Goal: Task Accomplishment & Management: Use online tool/utility

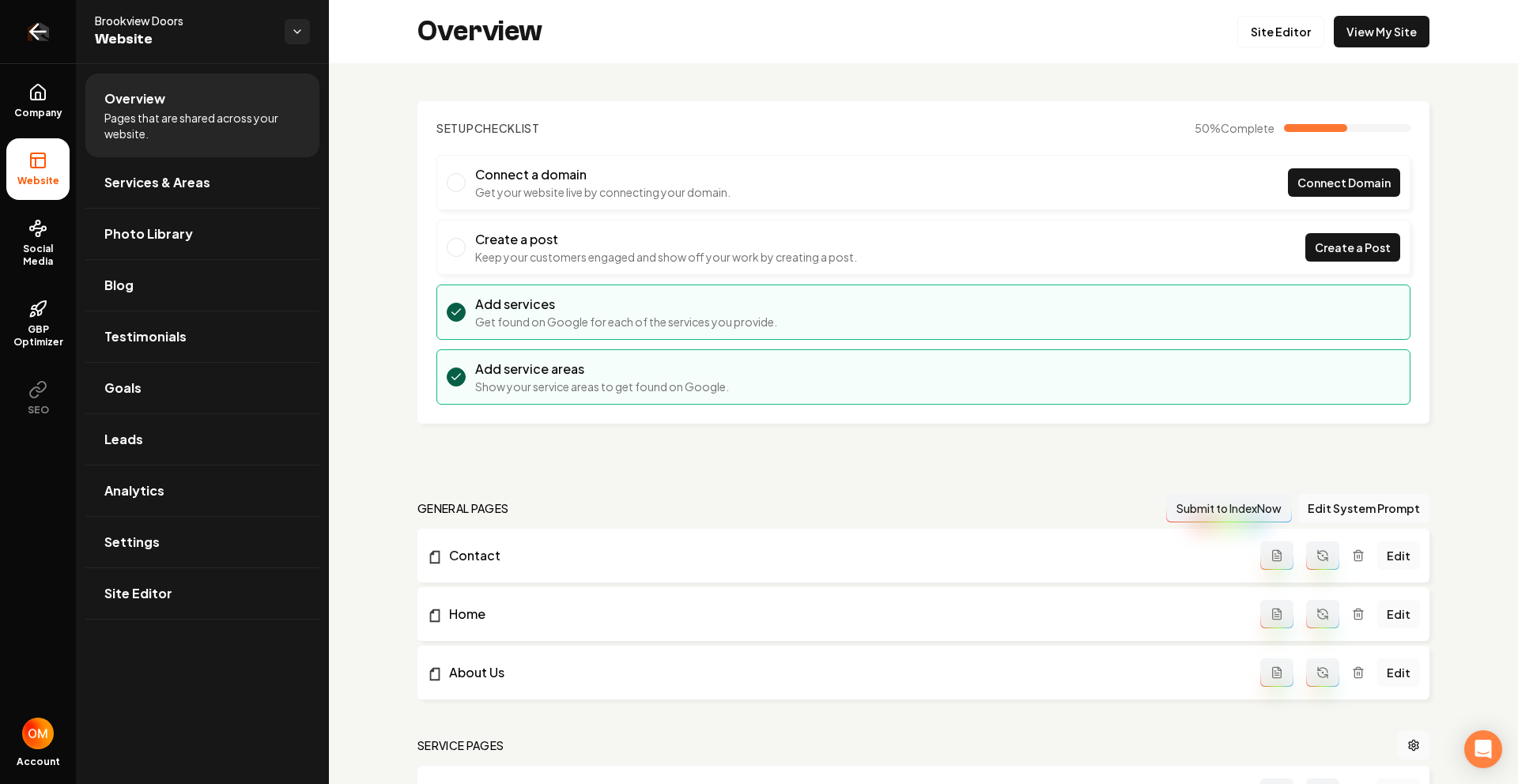
click at [32, 34] on icon "Return to dashboard" at bounding box center [34, 32] width 7 height 15
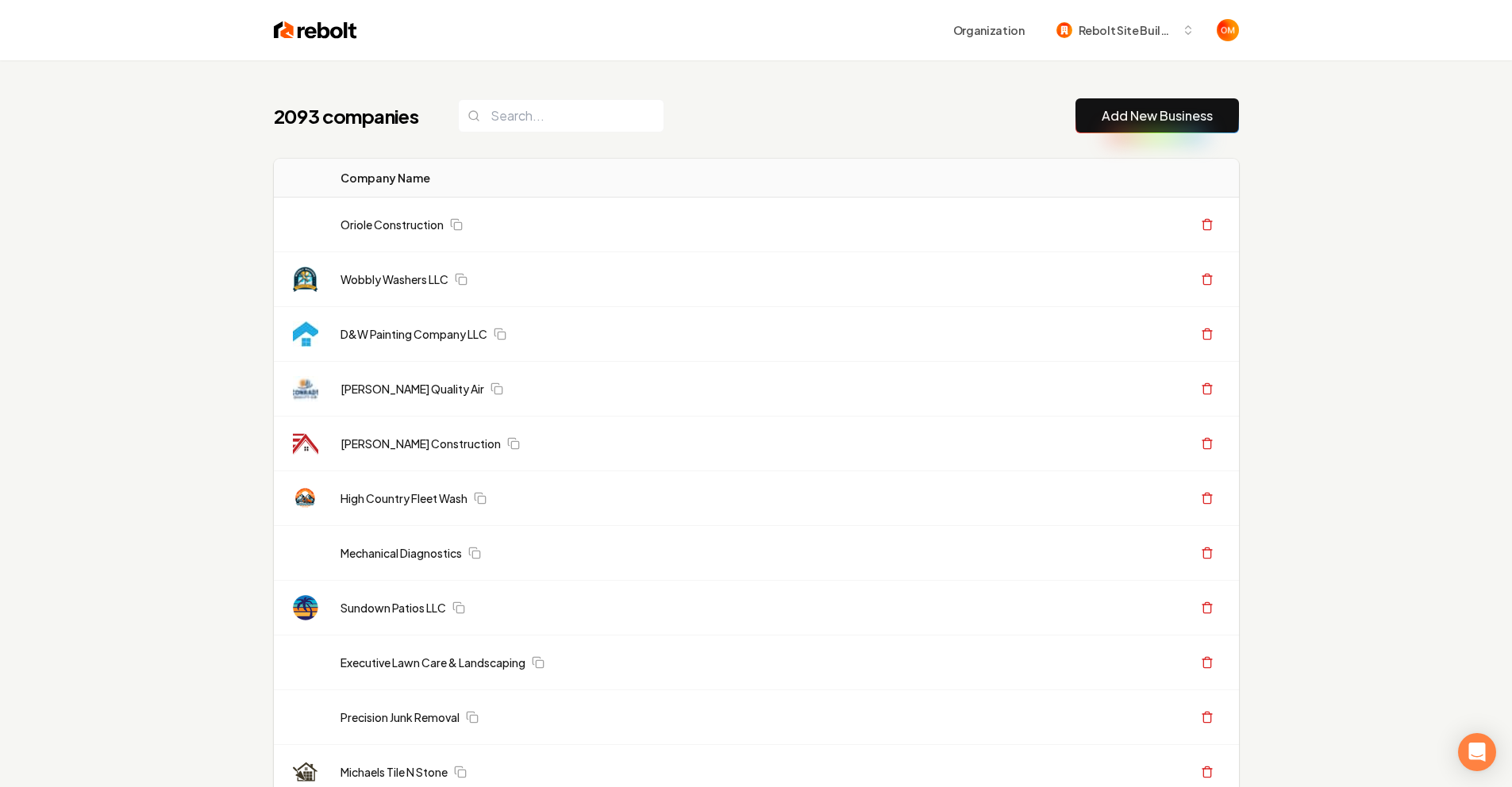
click at [684, 124] on div "2093 companies Add New Business" at bounding box center [756, 115] width 965 height 35
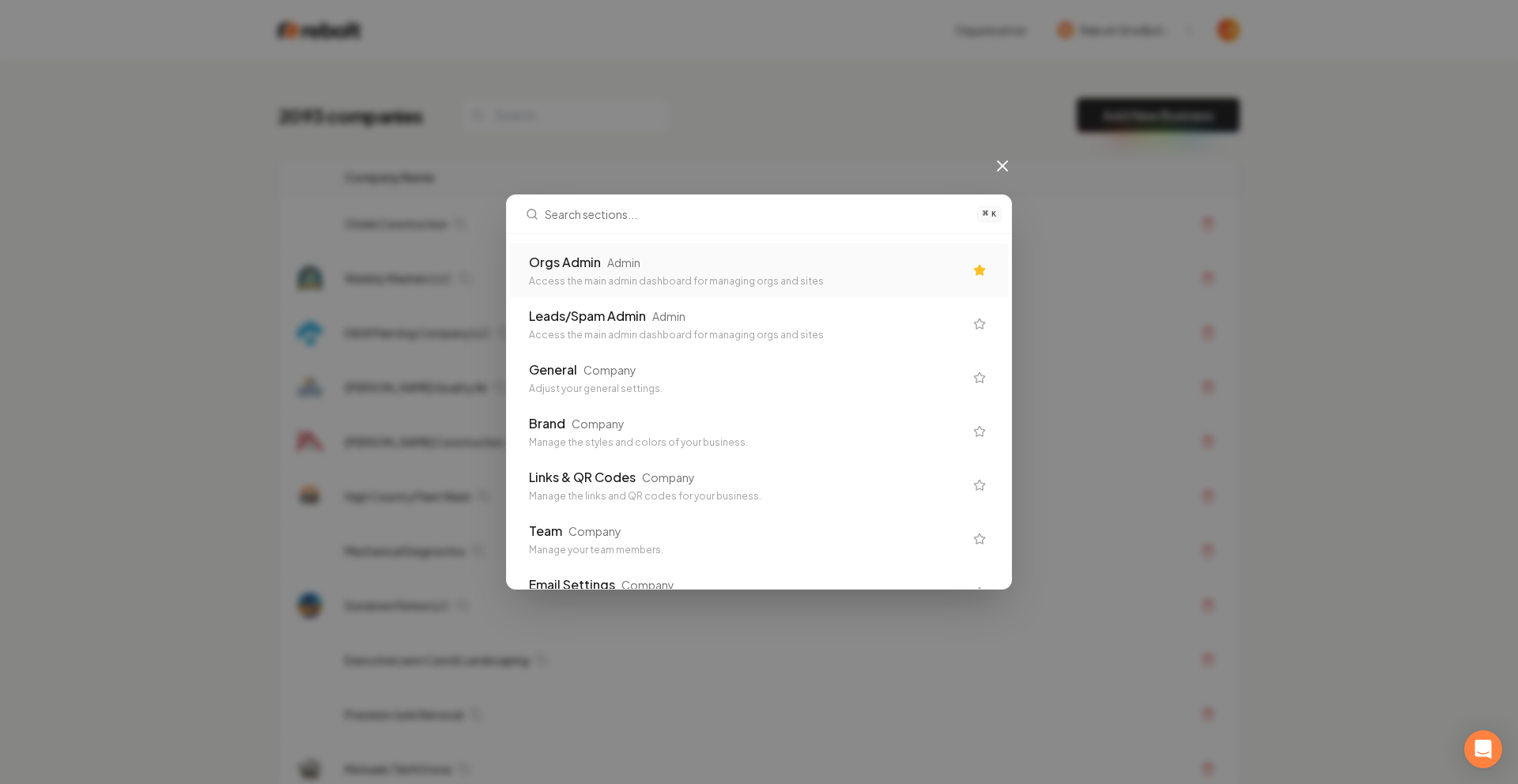
click at [700, 255] on div "Orgs Admin Admin" at bounding box center [746, 262] width 435 height 19
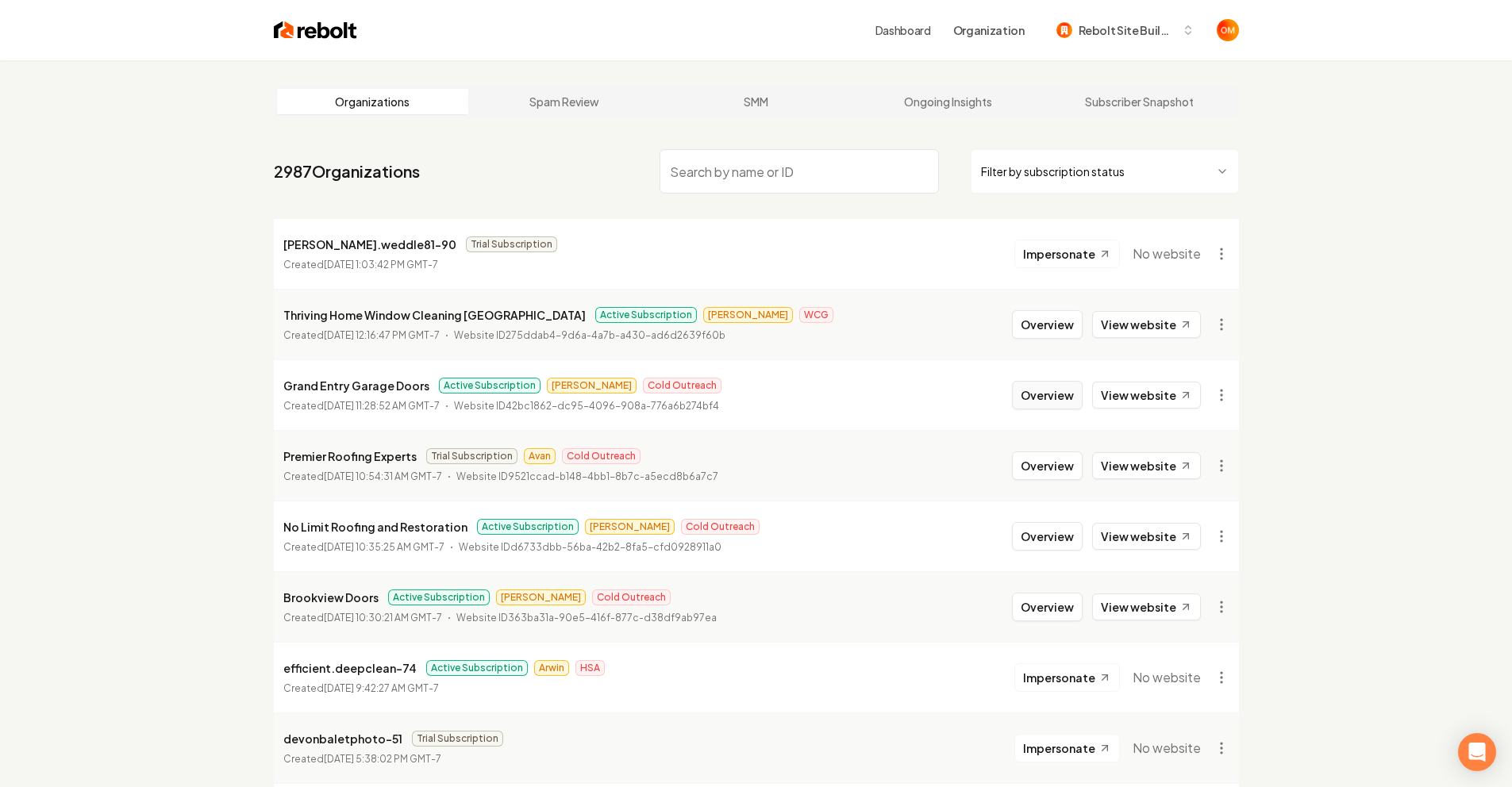
click at [1035, 395] on button "Overview" at bounding box center [1048, 395] width 71 height 29
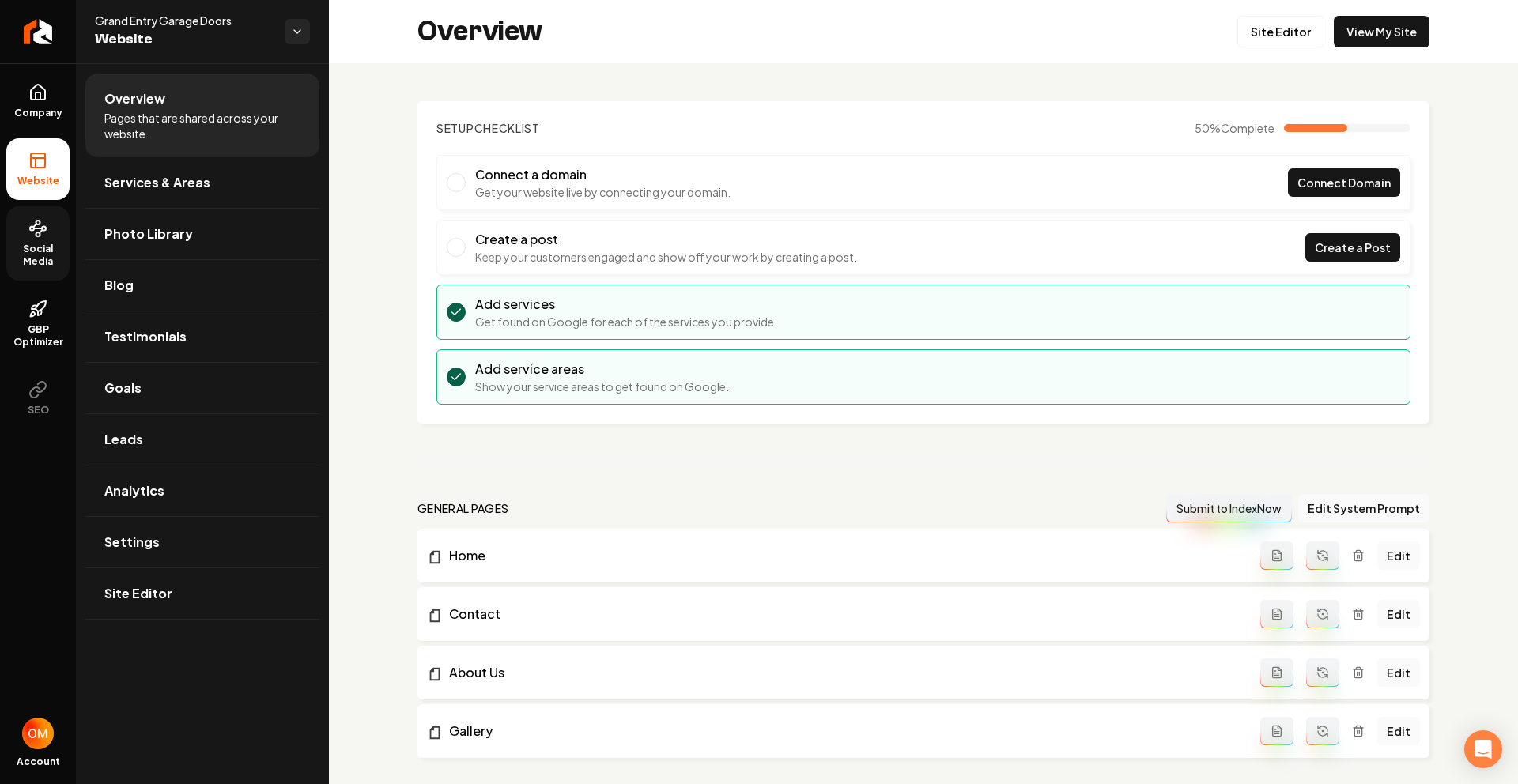
click at [24, 245] on span "Social Media" at bounding box center [38, 255] width 63 height 25
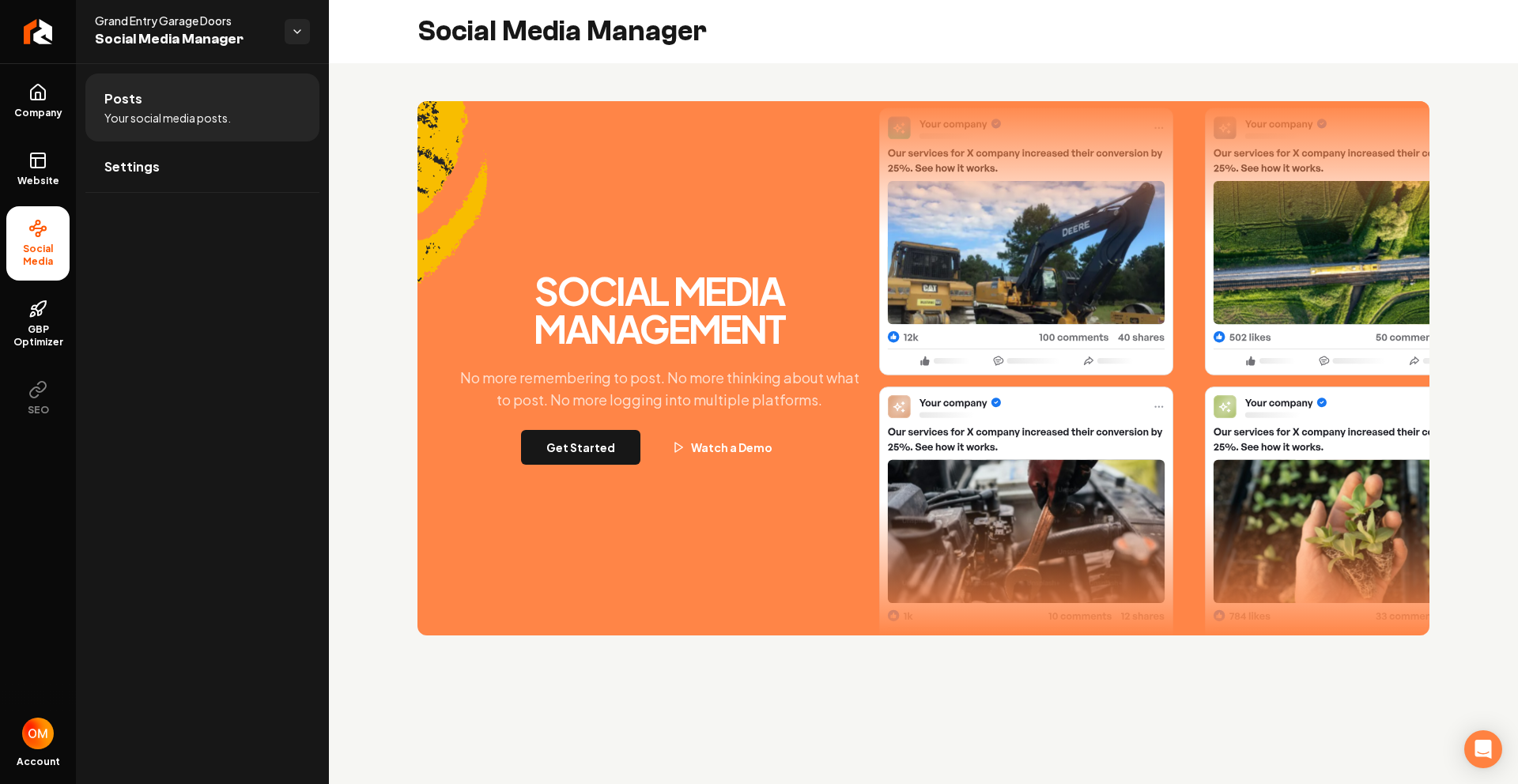
click at [601, 470] on div "Social Media Management No more remembering to post. No more thinking about wha…" at bounding box center [923, 368] width 1011 height 534
click at [603, 460] on button "Get Started" at bounding box center [580, 447] width 119 height 34
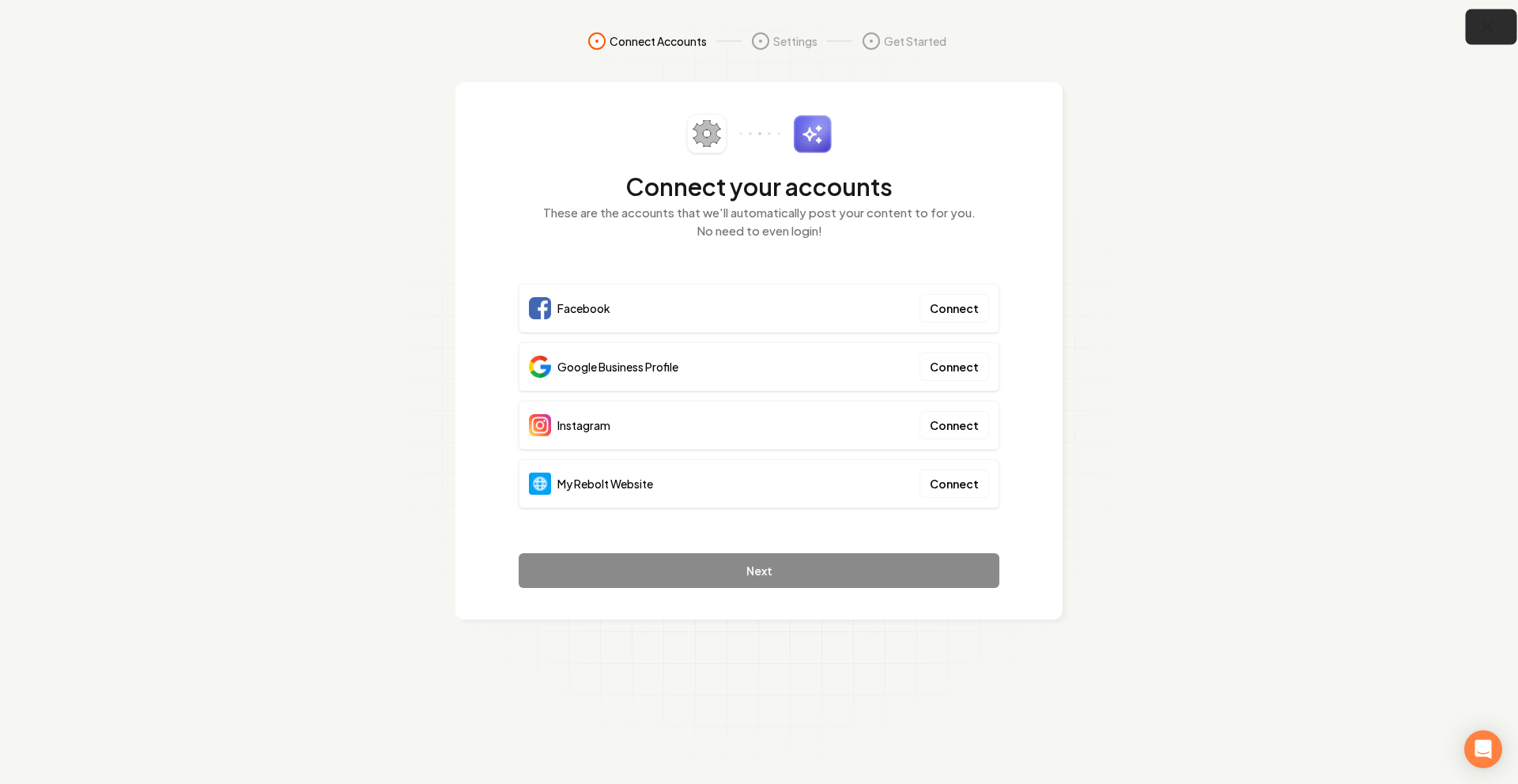
click at [1489, 32] on icon "button" at bounding box center [1488, 27] width 20 height 20
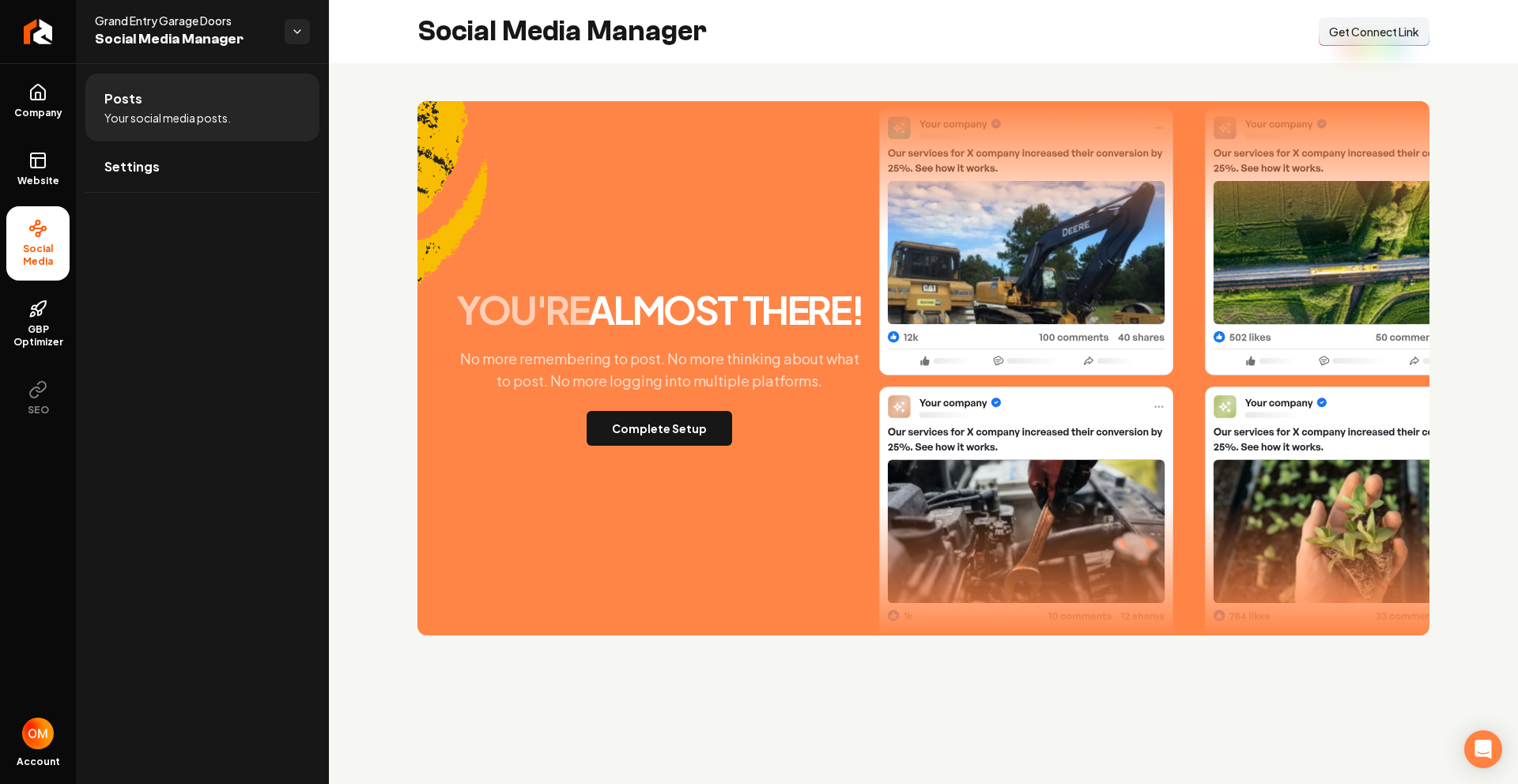
click at [1381, 43] on button "Connect Link Get Connect Link" at bounding box center [1374, 31] width 111 height 29
click at [29, 163] on icon at bounding box center [38, 160] width 19 height 19
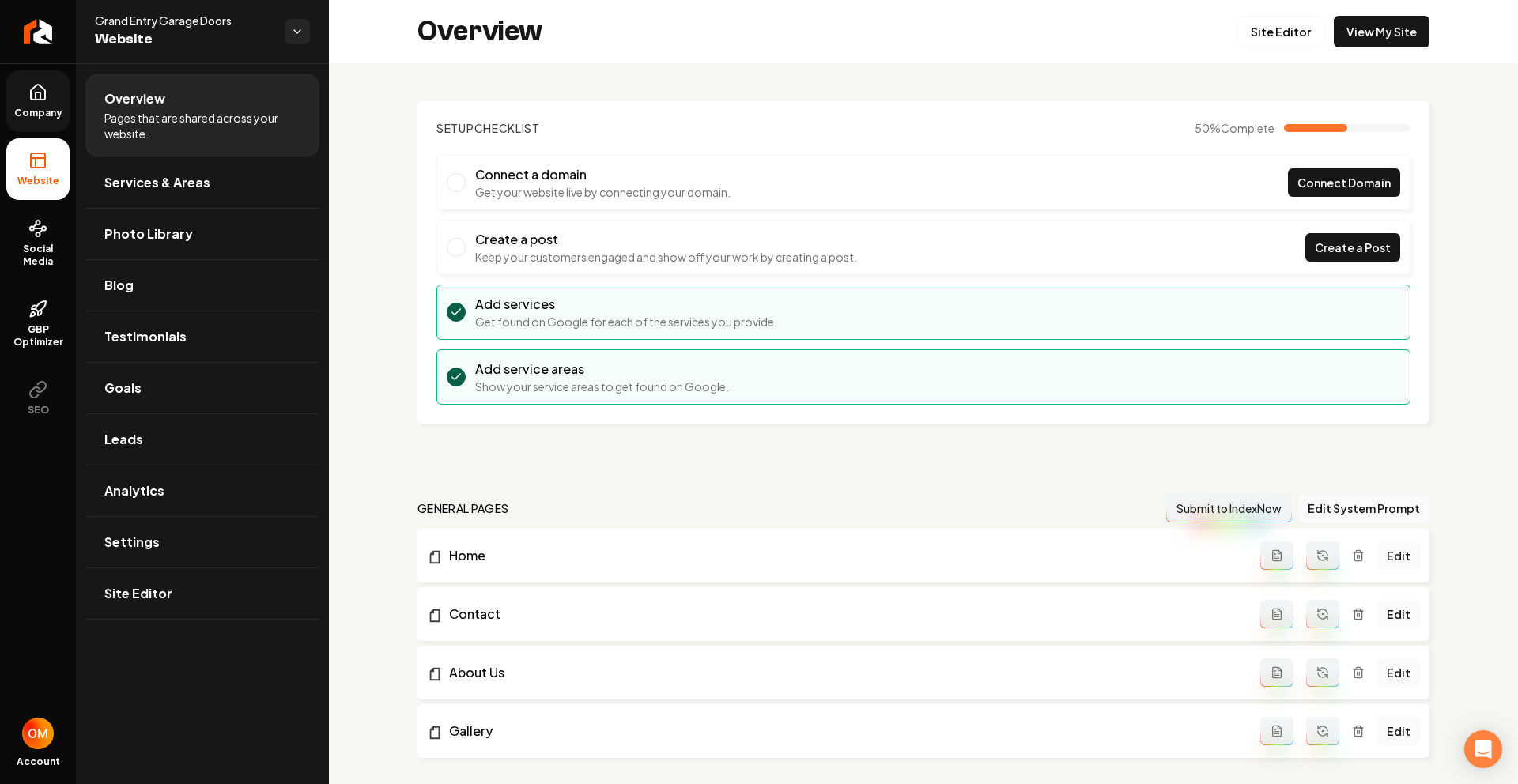
click at [34, 85] on icon at bounding box center [38, 92] width 19 height 19
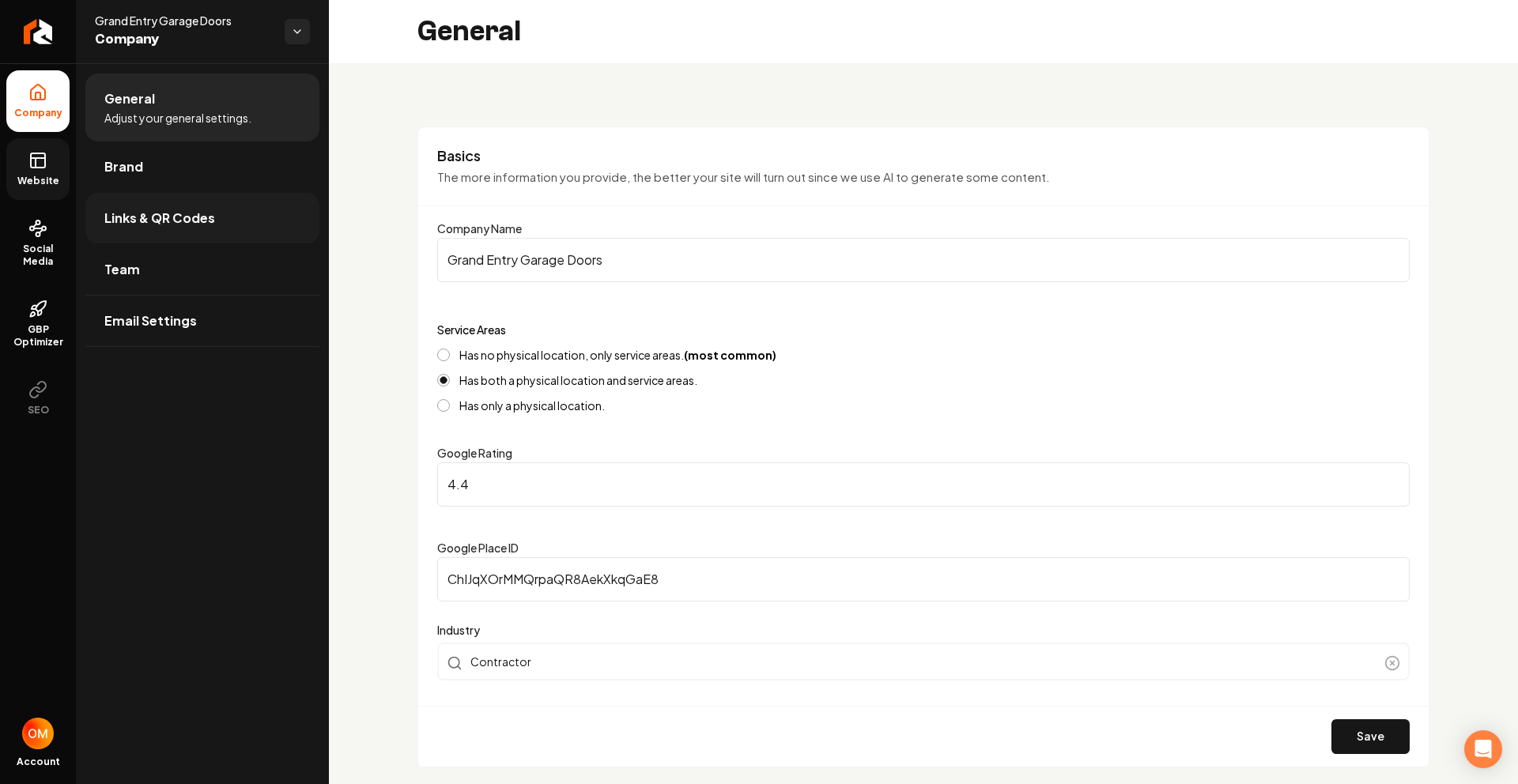
click at [158, 218] on span "Links & QR Codes" at bounding box center [159, 218] width 111 height 19
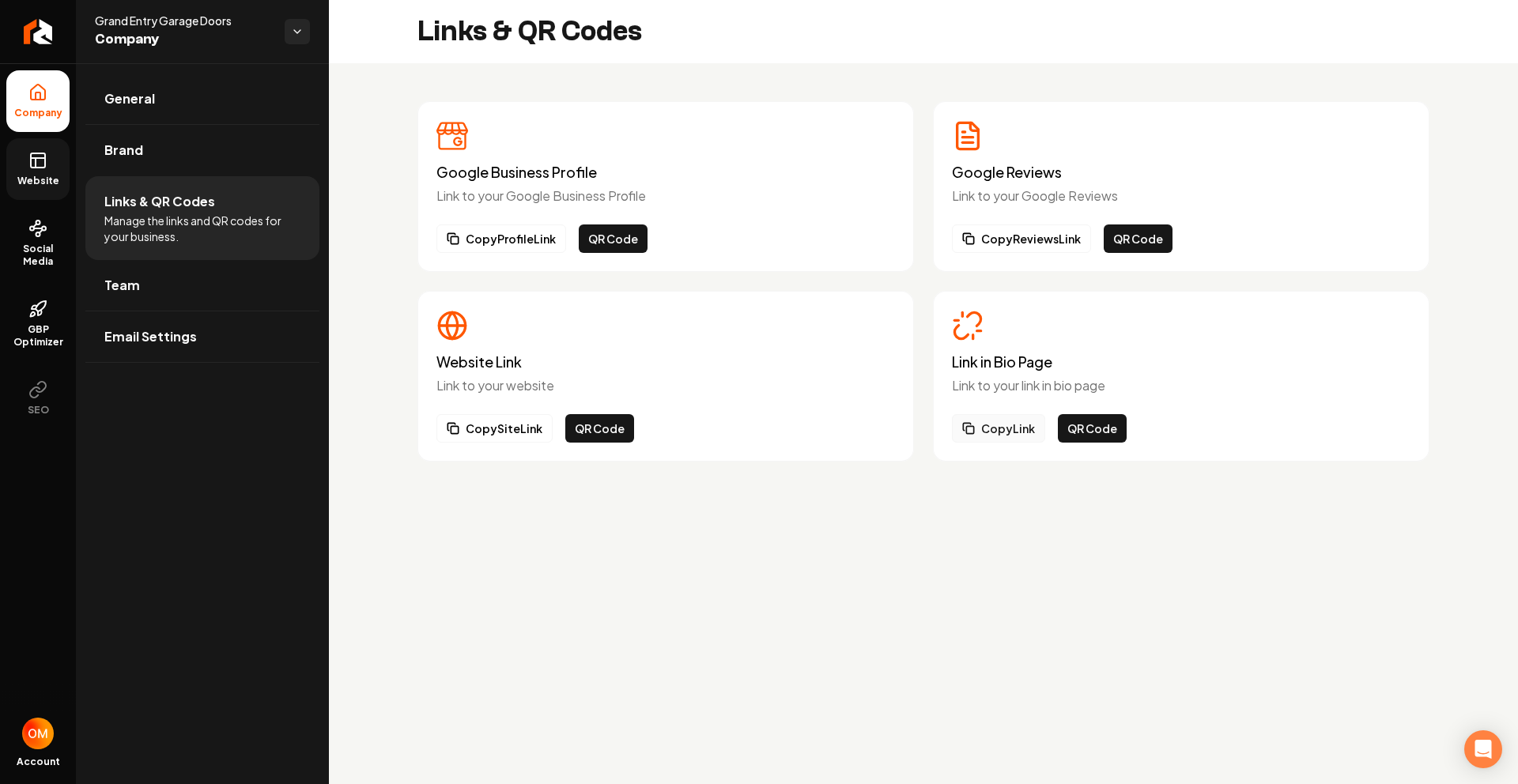
click at [1014, 433] on button "Copy Link" at bounding box center [998, 429] width 94 height 29
click at [46, 179] on span "Website" at bounding box center [38, 181] width 54 height 12
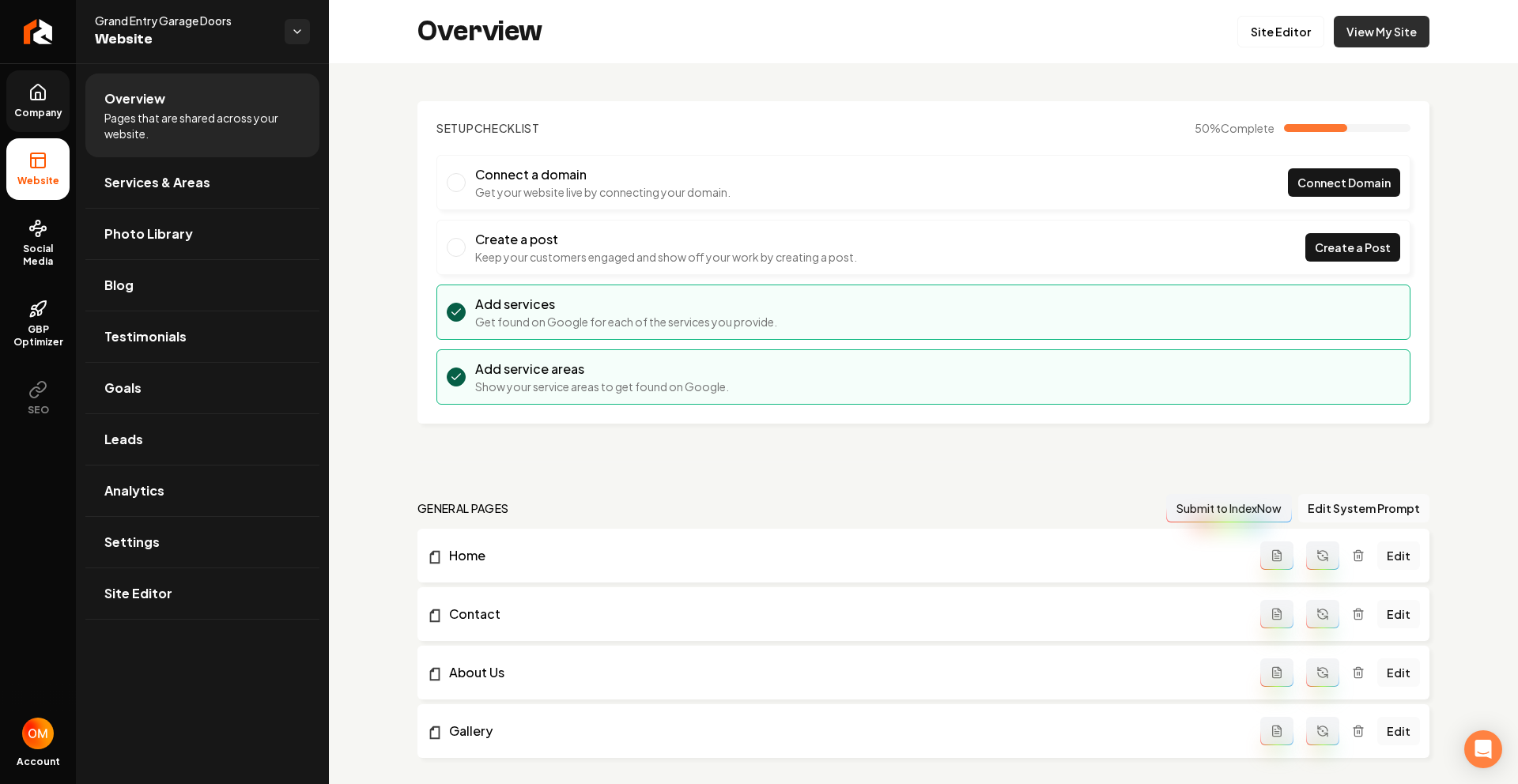
click at [1378, 27] on link "View My Site" at bounding box center [1381, 31] width 96 height 32
